Goal: Information Seeking & Learning: Find specific fact

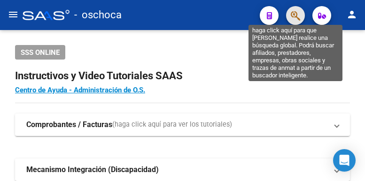
click at [299, 14] on icon "button" at bounding box center [295, 15] width 9 height 11
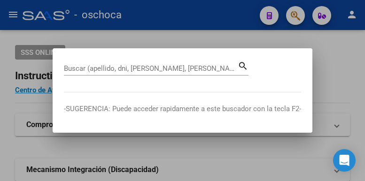
click at [147, 34] on div at bounding box center [182, 90] width 365 height 181
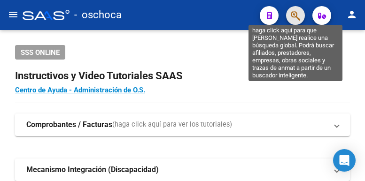
click at [297, 16] on icon "button" at bounding box center [295, 15] width 9 height 11
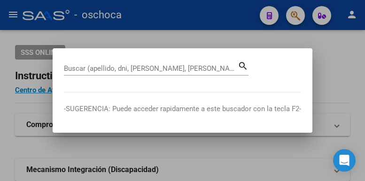
click at [118, 58] on mat-dialog-container "Buscar (apellido, dni, [PERSON_NAME], nro traspaso, cuit, obra social) search -…" at bounding box center [183, 90] width 260 height 84
click at [79, 63] on div "Buscar (apellido, dni, [PERSON_NAME], [PERSON_NAME], cuit, obra social)" at bounding box center [151, 69] width 174 height 14
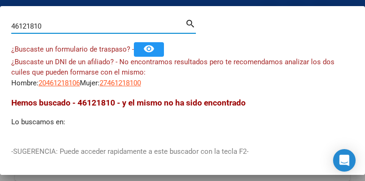
click at [123, 22] on input "46121810" at bounding box center [98, 26] width 174 height 8
drag, startPoint x: 65, startPoint y: 23, endPoint x: -61, endPoint y: 14, distance: 126.3
click at [0, 14] on html "menu - oschoca person Firma Express Padrón Afiliados Empadronados Movimientos d…" at bounding box center [182, 90] width 365 height 181
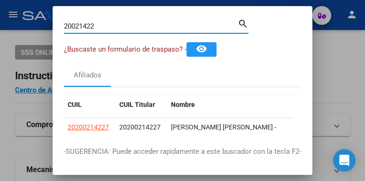
drag, startPoint x: 103, startPoint y: 28, endPoint x: 39, endPoint y: 32, distance: 64.6
click at [39, 32] on div "20021422 Buscar (apellido, dni, cuil, nro traspaso, cuit, obra social) search ¿…" at bounding box center [182, 90] width 365 height 181
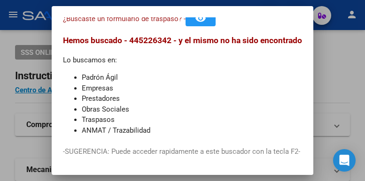
scroll to position [50, 0]
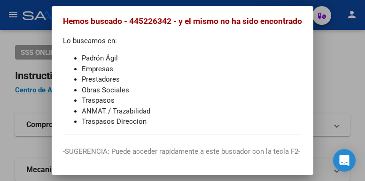
click at [150, 24] on span "Hemos buscado - 445226342 - y el mismo no ha sido encontrado" at bounding box center [182, 20] width 239 height 9
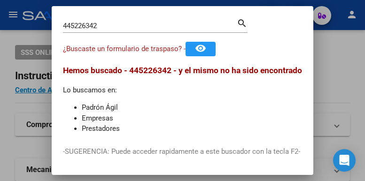
scroll to position [0, 0]
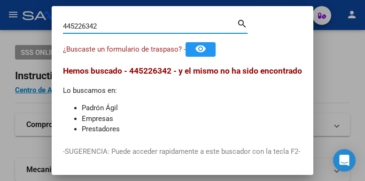
drag, startPoint x: 105, startPoint y: 28, endPoint x: -32, endPoint y: 6, distance: 138.6
click at [0, 6] on html "menu - oschoca person Firma Express Padrón Afiliados Empadronados Movimientos d…" at bounding box center [182, 90] width 365 height 181
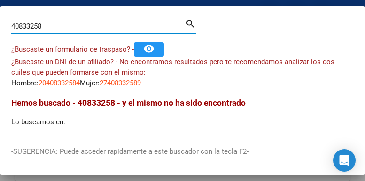
drag, startPoint x: 49, startPoint y: 24, endPoint x: -25, endPoint y: 25, distance: 74.3
click at [0, 25] on html "menu - oschoca person Firma Express Padrón Afiliados Empadronados Movimientos d…" at bounding box center [182, 90] width 365 height 181
drag, startPoint x: 44, startPoint y: 27, endPoint x: -43, endPoint y: 27, distance: 87.0
click at [0, 27] on html "menu - oschoca person Firma Express Padrón Afiliados Empadronados Movimientos d…" at bounding box center [182, 90] width 365 height 181
click at [68, 25] on input "38058192" at bounding box center [98, 26] width 174 height 8
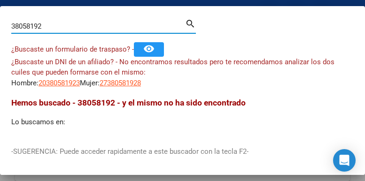
click at [68, 25] on input "38058192" at bounding box center [98, 26] width 174 height 8
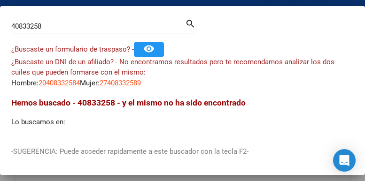
drag, startPoint x: 77, startPoint y: 14, endPoint x: 70, endPoint y: 25, distance: 13.3
click at [74, 16] on mat-dialog-container "40833258 Buscar (apellido, dni, cuil, nro traspaso, cuit, obra social) search ¿…" at bounding box center [182, 90] width 365 height 169
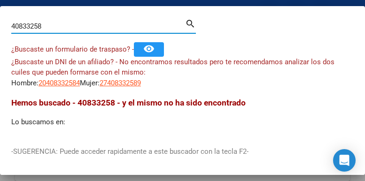
drag, startPoint x: 65, startPoint y: 25, endPoint x: -65, endPoint y: 16, distance: 130.5
click at [0, 16] on html "menu - oschoca person Firma Express Padrón Afiliados Empadronados Movimientos d…" at bounding box center [182, 90] width 365 height 181
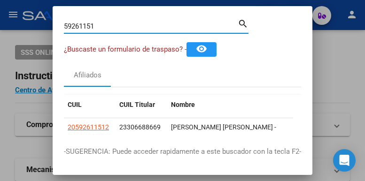
drag, startPoint x: 108, startPoint y: 27, endPoint x: -12, endPoint y: 11, distance: 120.9
click at [0, 11] on html "menu - oschoca person Firma Express Padrón Afiliados Empadronados Movimientos d…" at bounding box center [182, 90] width 365 height 181
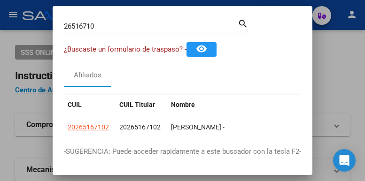
drag, startPoint x: 101, startPoint y: 24, endPoint x: 24, endPoint y: 9, distance: 78.5
click at [25, 10] on div "26516710 Buscar (apellido, dni, cuil, nro traspaso, cuit, obra social) search ¿…" at bounding box center [182, 90] width 365 height 181
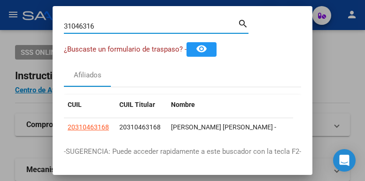
drag, startPoint x: 100, startPoint y: 26, endPoint x: -77, endPoint y: 4, distance: 178.5
click at [0, 4] on html "menu - oschoca person Firma Express Padrón Afiliados Empadronados Movimientos d…" at bounding box center [182, 90] width 365 height 181
drag, startPoint x: 105, startPoint y: 23, endPoint x: -65, endPoint y: -9, distance: 173.2
click at [0, 0] on html "menu - oschoca person Firma Express Padrón Afiliados Empadronados Movimientos d…" at bounding box center [182, 90] width 365 height 181
drag, startPoint x: 111, startPoint y: 25, endPoint x: 28, endPoint y: 22, distance: 83.3
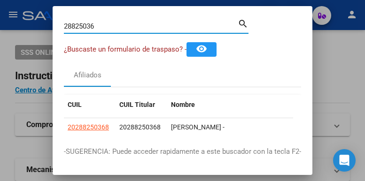
click at [45, 29] on div "28825036 Buscar (apellido, dni, cuil, nro traspaso, cuit, obra social) search ¿…" at bounding box center [182, 90] width 365 height 181
drag, startPoint x: 103, startPoint y: 28, endPoint x: 44, endPoint y: 23, distance: 59.9
click at [63, 33] on mat-dialog-content "36918690 Buscar (apellido, dni, cuil, nro traspaso, cuit, obra social) search ¿…" at bounding box center [183, 76] width 260 height 118
type input "39487928"
drag, startPoint x: 102, startPoint y: 27, endPoint x: 38, endPoint y: 27, distance: 64.9
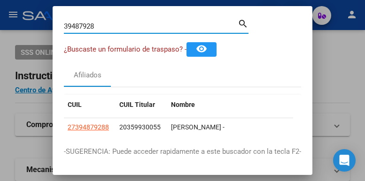
click at [38, 27] on div "39487928 Buscar (apellido, dni, cuil, nro traspaso, cuit, obra social) search ¿…" at bounding box center [182, 90] width 365 height 181
drag, startPoint x: 97, startPoint y: 26, endPoint x: -45, endPoint y: -5, distance: 145.3
click at [0, 0] on html "menu - oschoca person Firma Express Padrón Afiliados Empadronados Movimientos d…" at bounding box center [182, 90] width 365 height 181
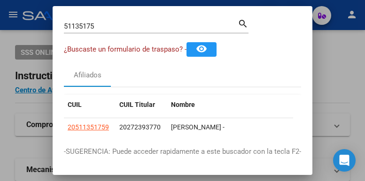
click at [107, 26] on input "51135175" at bounding box center [151, 26] width 174 height 8
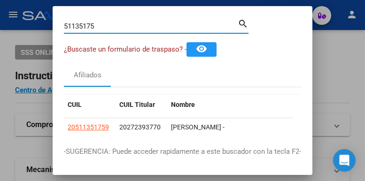
drag, startPoint x: 107, startPoint y: 26, endPoint x: -11, endPoint y: 0, distance: 121.3
click at [0, 0] on html "menu - oschoca person Firma Express Padrón Afiliados Empadronados Movimientos d…" at bounding box center [182, 90] width 365 height 181
type input "5950491"
